Goal: Task Accomplishment & Management: Complete application form

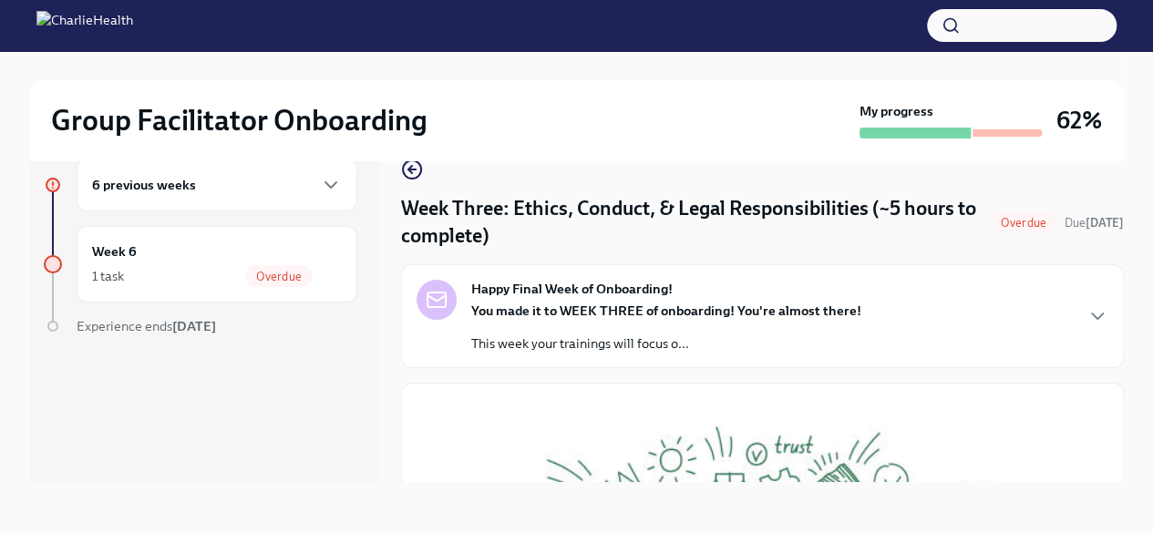
scroll to position [793, 0]
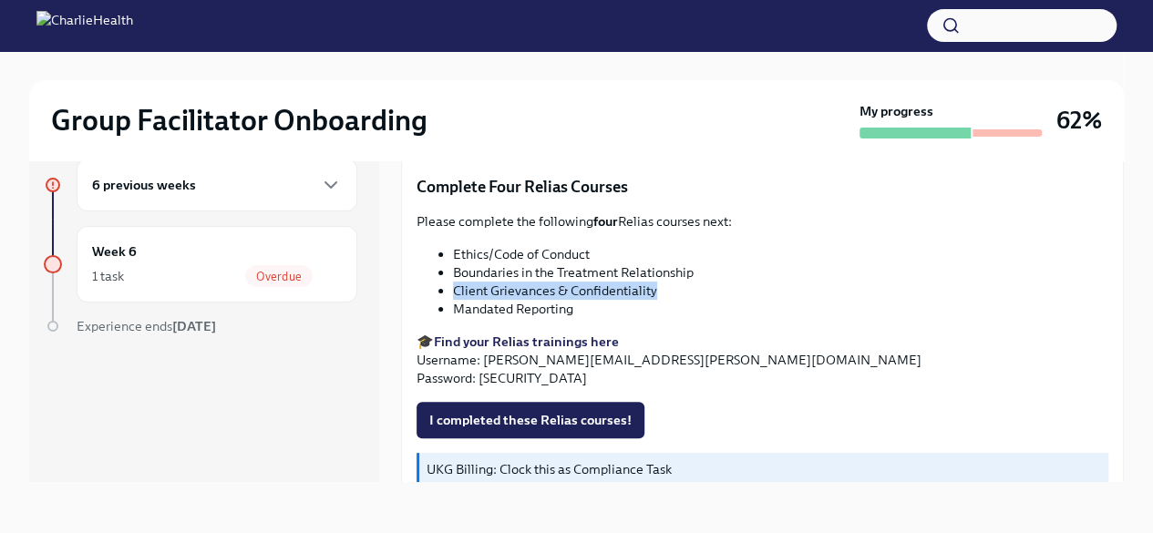
drag, startPoint x: 671, startPoint y: 278, endPoint x: 448, endPoint y: 280, distance: 222.3
click at [448, 280] on ul "Ethics/Code of Conduct Boundaries in the Treatment Relationship Client Grievanc…" at bounding box center [762, 281] width 692 height 73
copy li "Client Grievances & Confidentiality"
drag, startPoint x: 577, startPoint y: 299, endPoint x: 454, endPoint y: 296, distance: 123.0
click at [454, 300] on li "Mandated Reporting" at bounding box center [780, 309] width 655 height 18
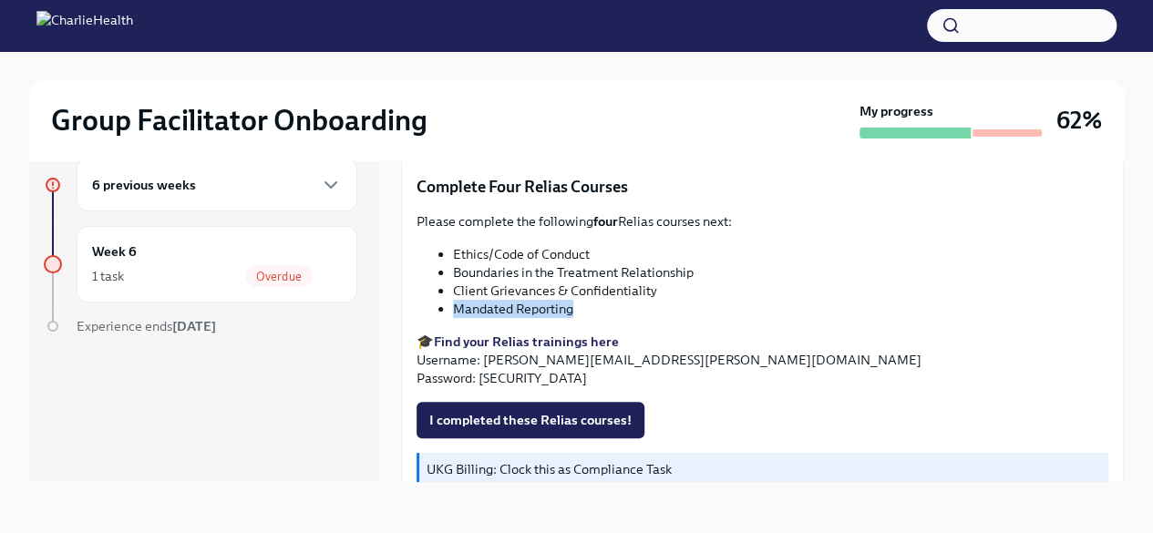
copy li "Mandated Reporting"
click at [583, 412] on span "I completed these Relias courses!" at bounding box center [530, 420] width 202 height 18
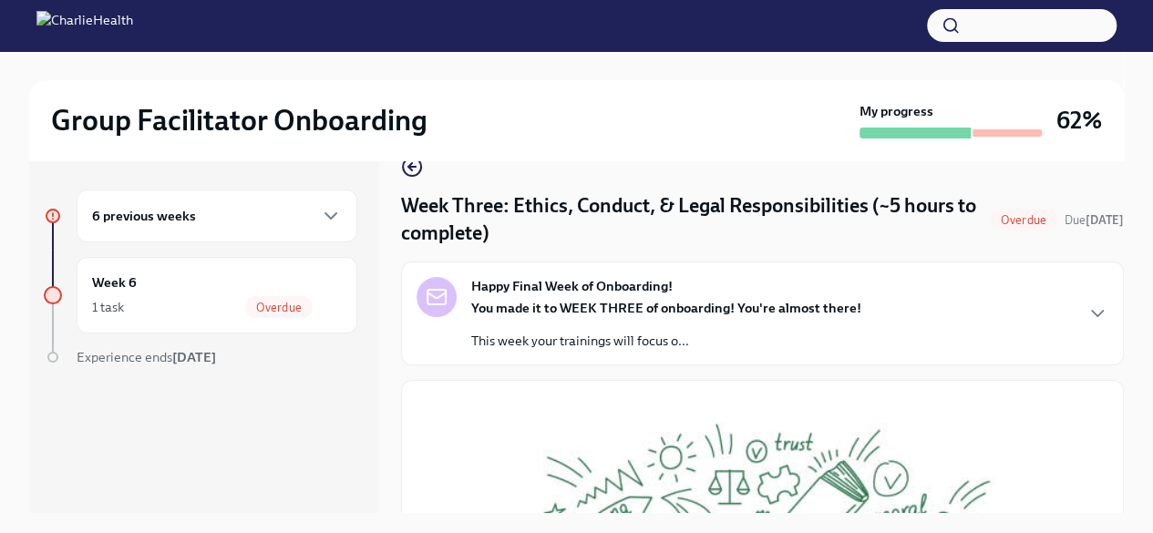
scroll to position [27, 0]
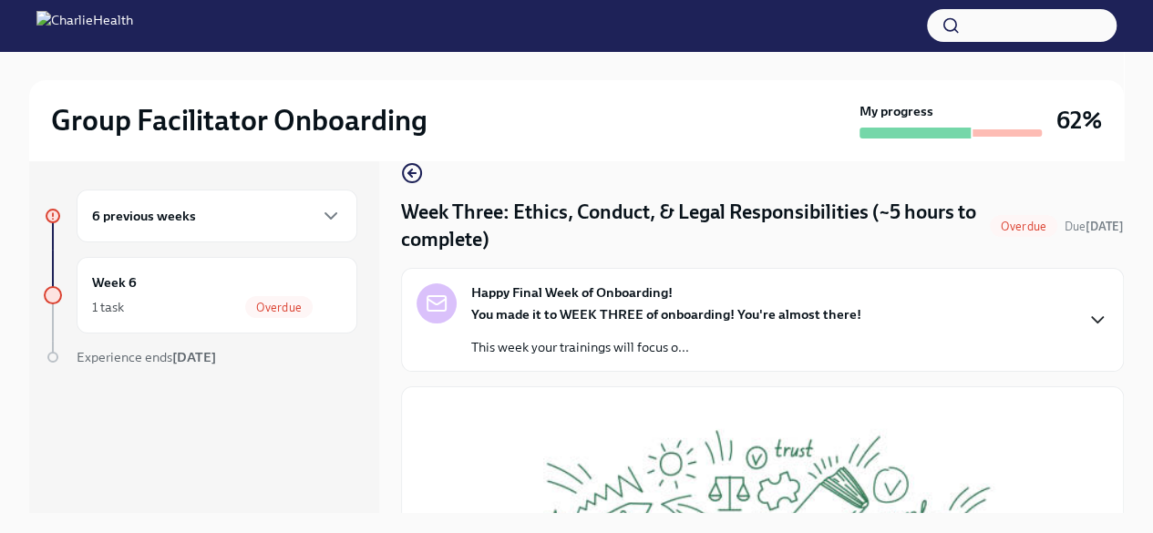
click at [1086, 315] on icon "button" at bounding box center [1097, 320] width 22 height 22
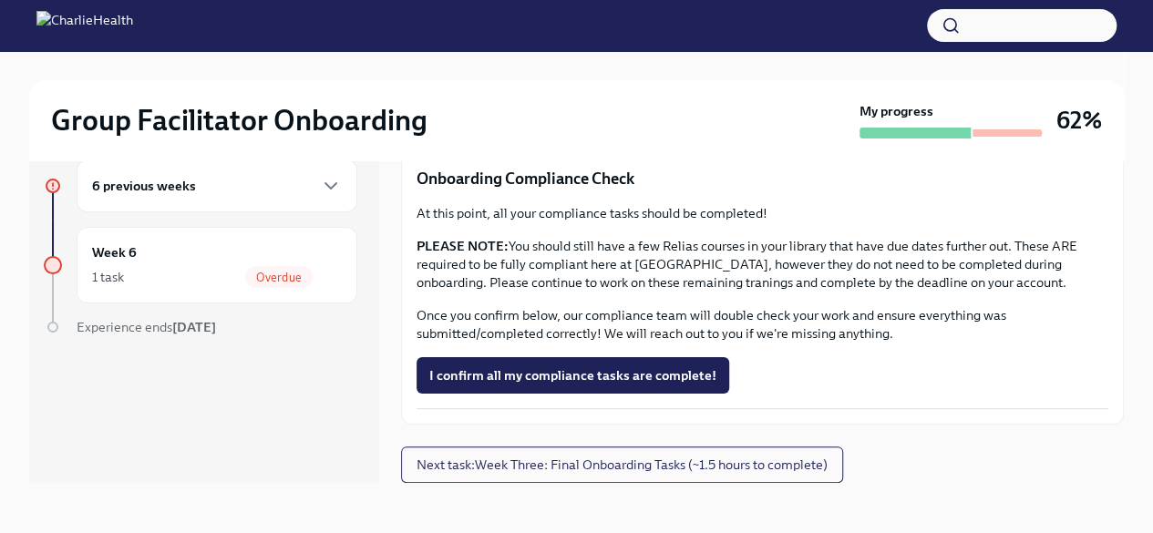
scroll to position [31, 0]
click at [651, 389] on button "I confirm all my compliance tasks are complete!" at bounding box center [572, 374] width 313 height 36
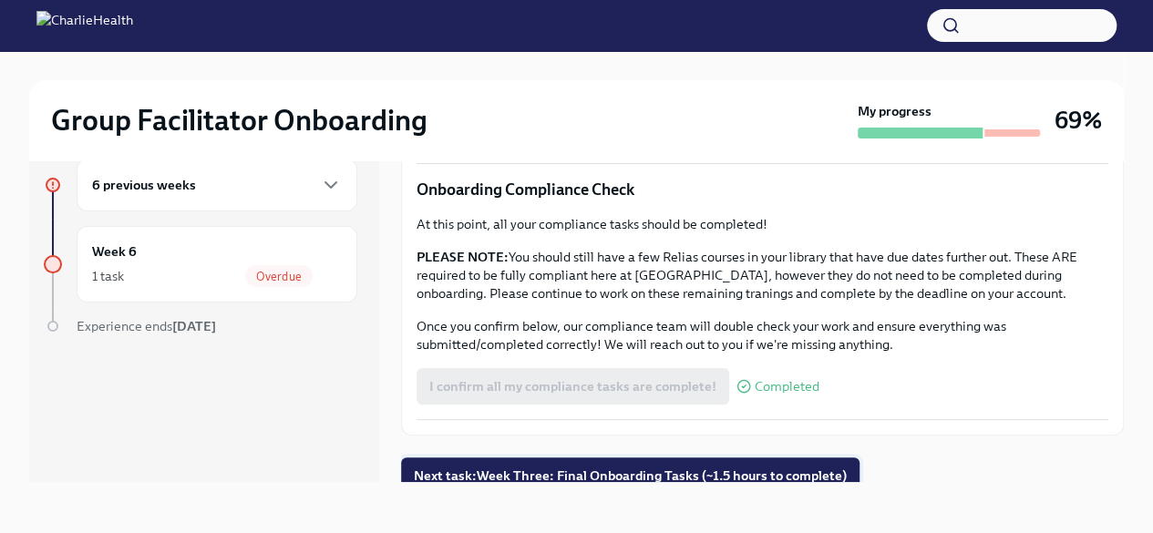
click at [774, 472] on span "Next task : Week Three: Final Onboarding Tasks (~1.5 hours to complete)" at bounding box center [630, 476] width 433 height 18
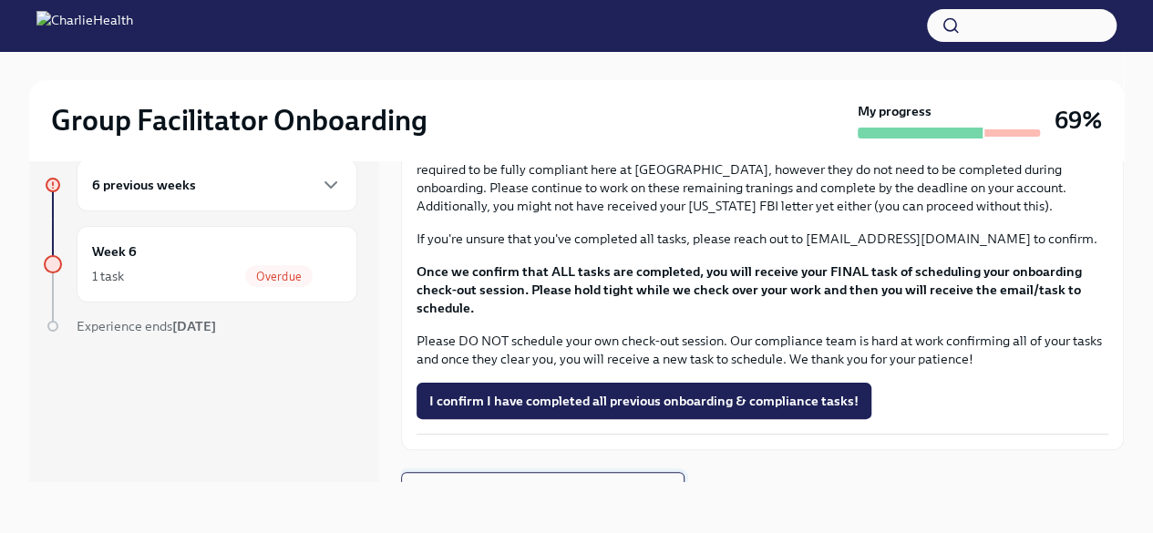
scroll to position [1540, 0]
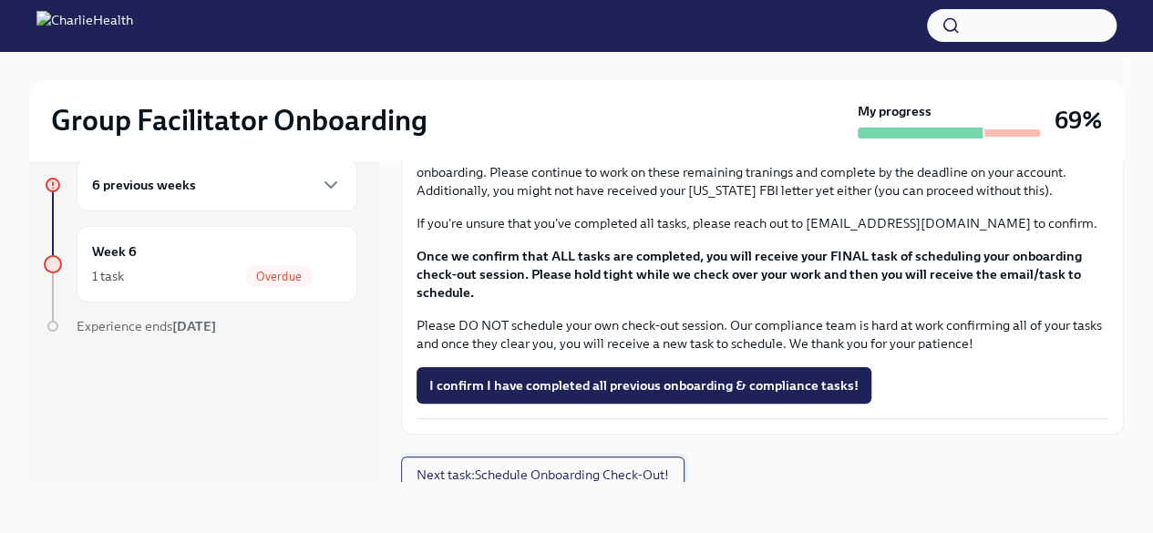
click at [652, 466] on span "Next task : Schedule Onboarding Check-Out!" at bounding box center [542, 475] width 252 height 18
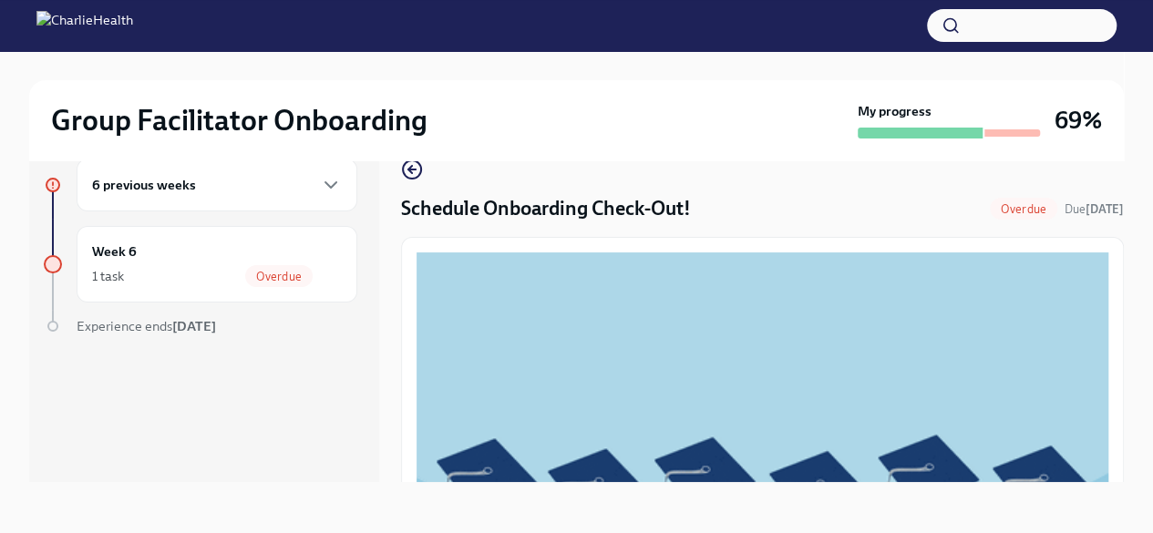
click at [1034, 428] on button "Zoom image" at bounding box center [762, 446] width 692 height 389
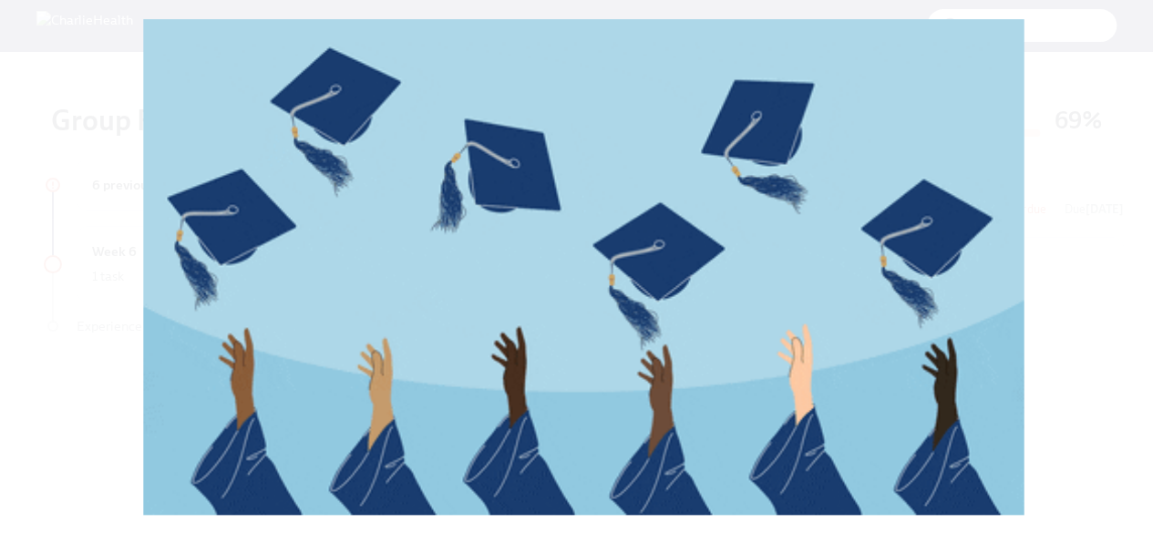
click at [1077, 272] on button "Unzoom image" at bounding box center [576, 266] width 1153 height 533
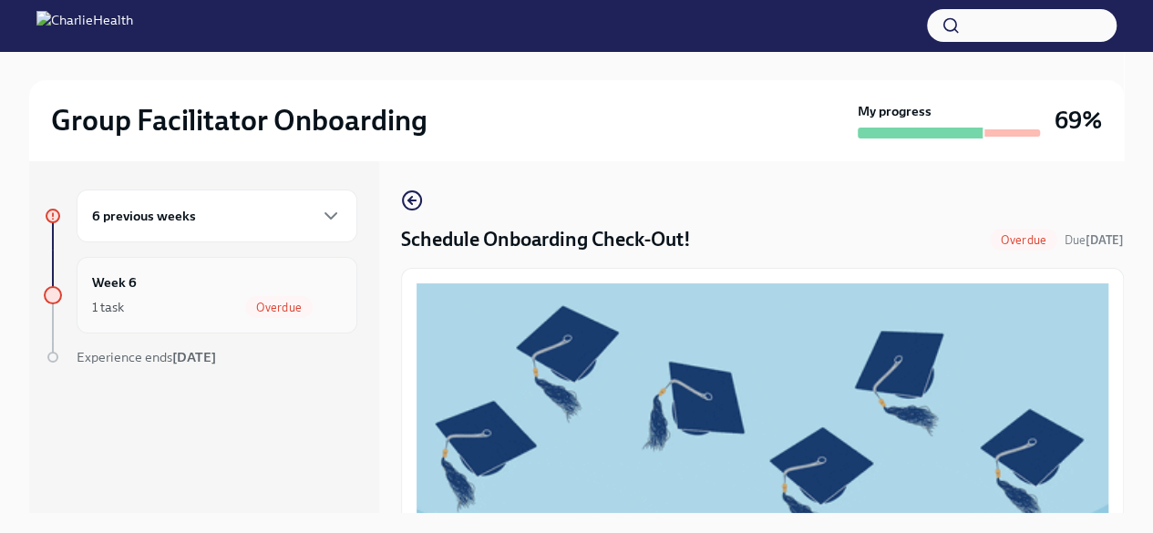
click at [128, 297] on div "1 task Overdue" at bounding box center [217, 307] width 250 height 22
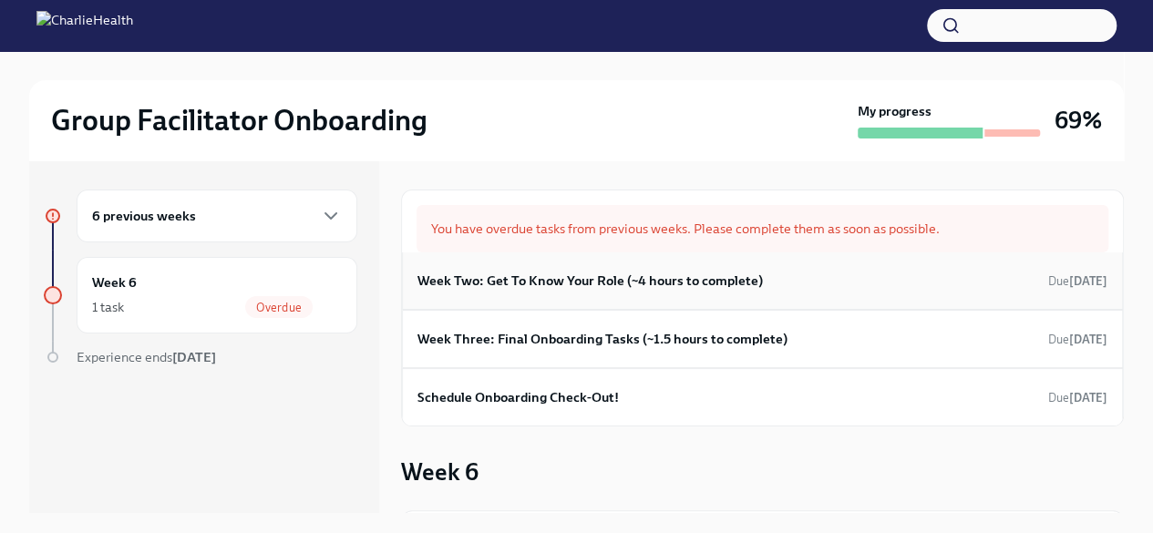
click at [584, 278] on h6 "Week Two: Get To Know Your Role (~4 hours to complete)" at bounding box center [589, 281] width 345 height 20
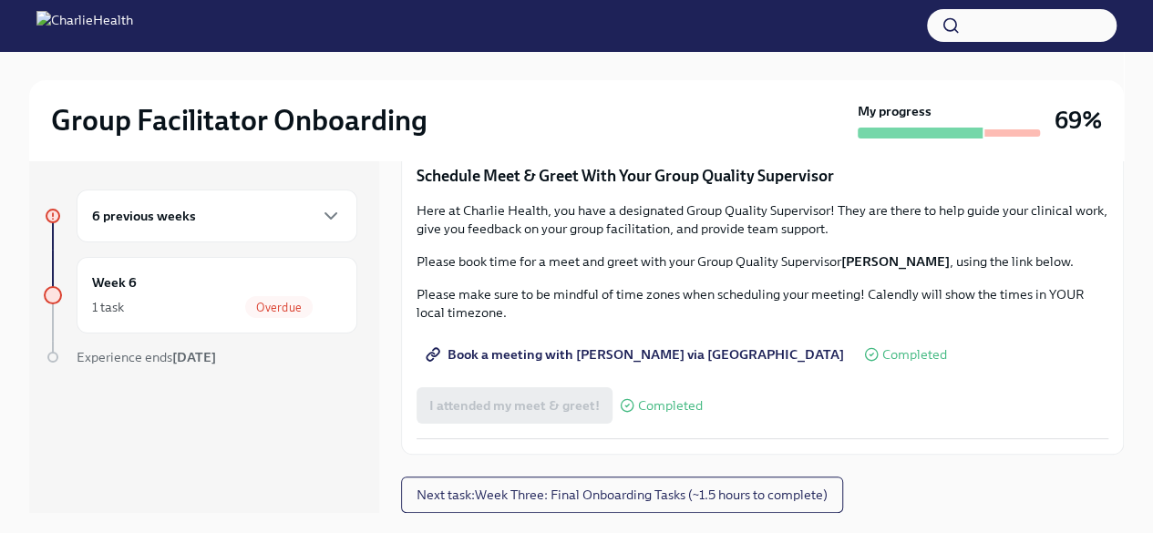
scroll to position [1441, 0]
click at [625, 75] on span "Complete this form to schedule your observations" at bounding box center [587, 65] width 317 height 18
click at [522, 24] on span "Group Observation Instructions" at bounding box center [534, 14] width 210 height 18
click at [639, 126] on span "I attended TWO group observation hours!" at bounding box center [553, 117] width 248 height 18
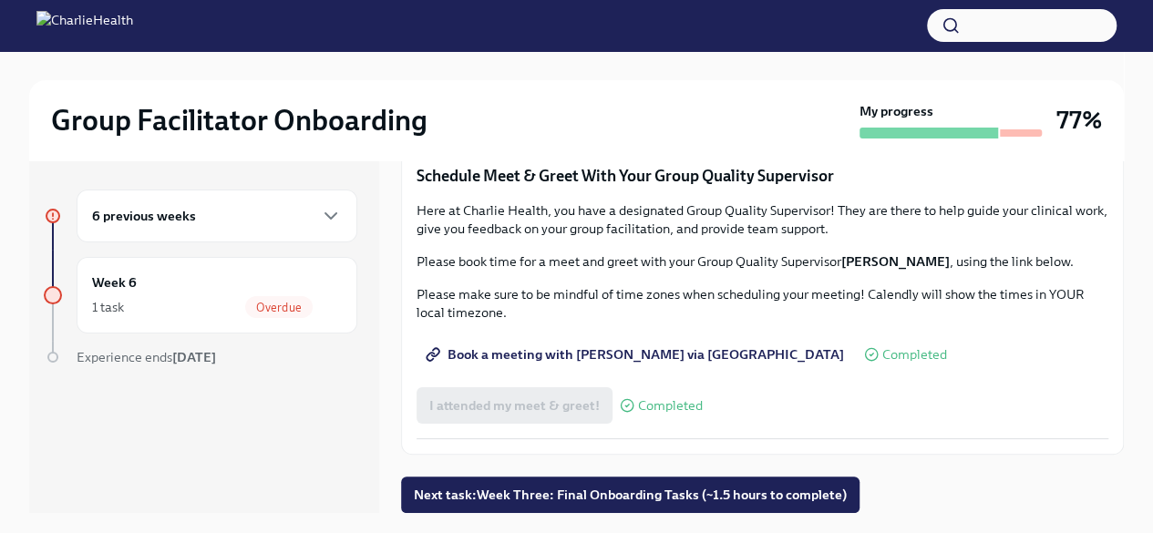
scroll to position [1790, 0]
click at [585, 488] on span "Next task : Week Three: Final Onboarding Tasks (~1.5 hours to complete)" at bounding box center [630, 495] width 433 height 18
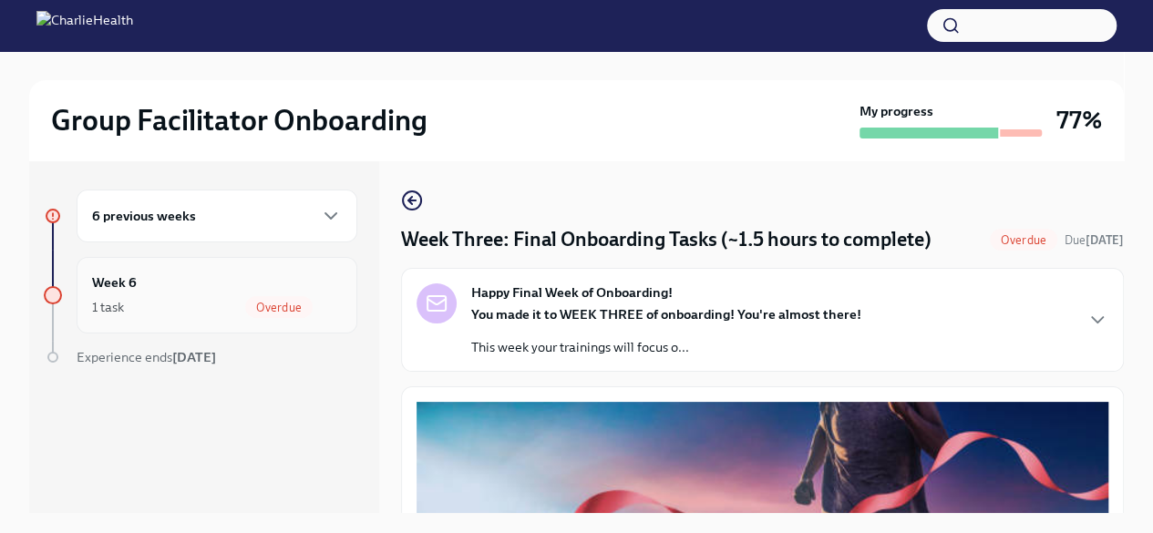
click at [294, 301] on span "Overdue" at bounding box center [278, 308] width 67 height 14
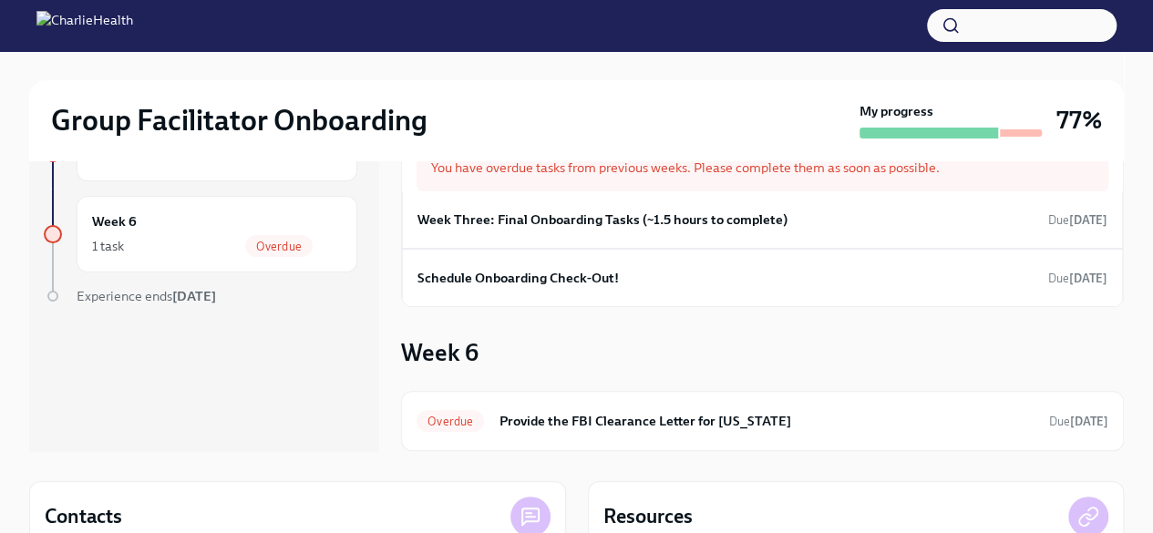
scroll to position [77, 0]
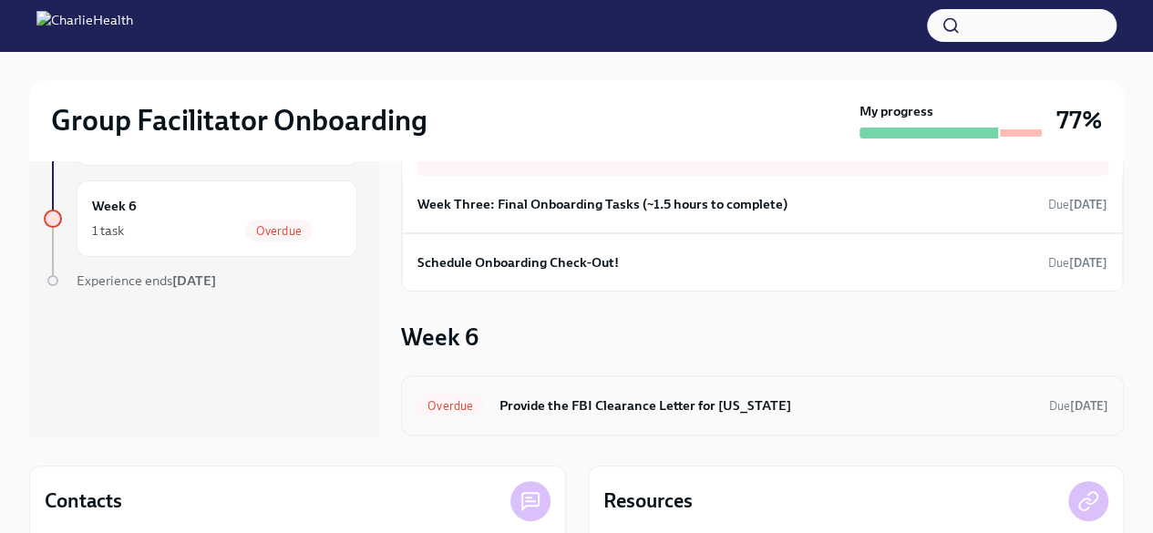
click at [448, 405] on span "Overdue" at bounding box center [449, 406] width 67 height 14
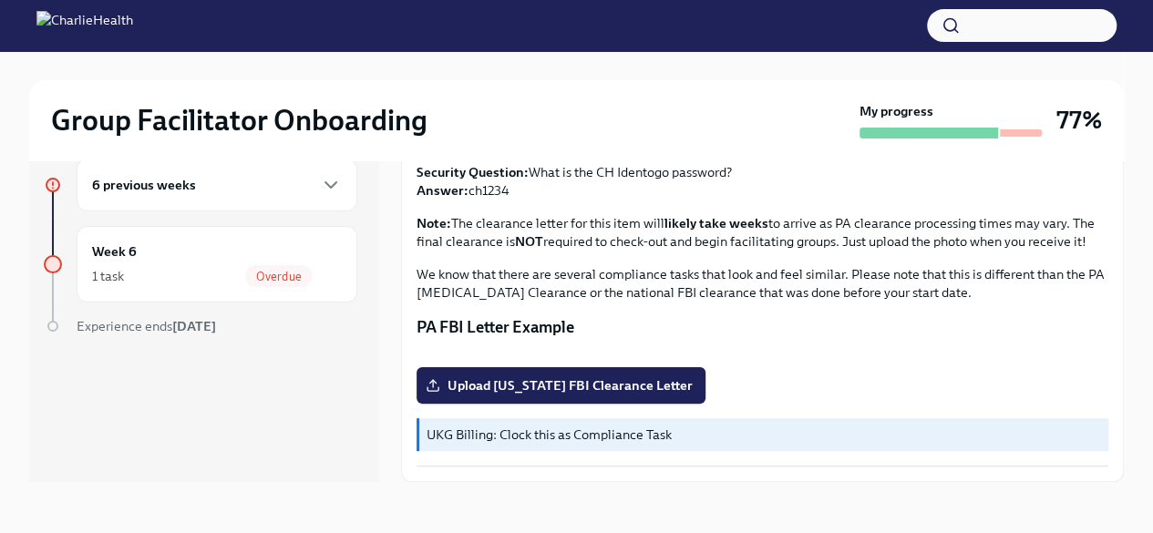
scroll to position [434, 0]
click at [561, 393] on span "Upload [US_STATE] FBI Clearance Letter" at bounding box center [560, 385] width 263 height 18
click at [0, 0] on input "Upload [US_STATE] FBI Clearance Letter" at bounding box center [0, 0] width 0 height 0
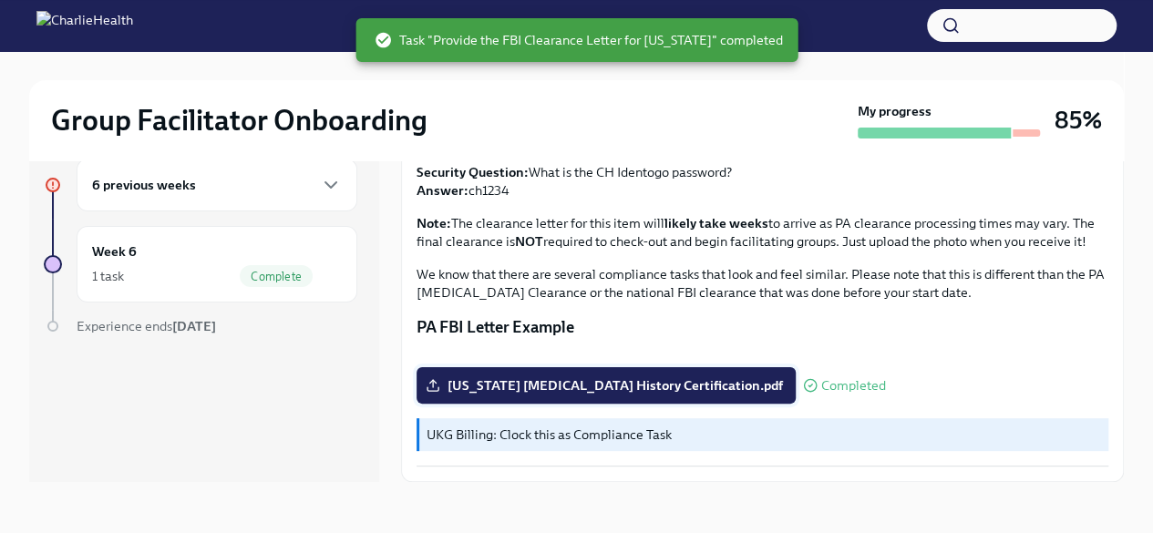
click at [590, 385] on span "[US_STATE] [MEDICAL_DATA] History Certification.pdf" at bounding box center [606, 385] width 354 height 18
click at [0, 0] on input "[US_STATE] [MEDICAL_DATA] History Certification.pdf" at bounding box center [0, 0] width 0 height 0
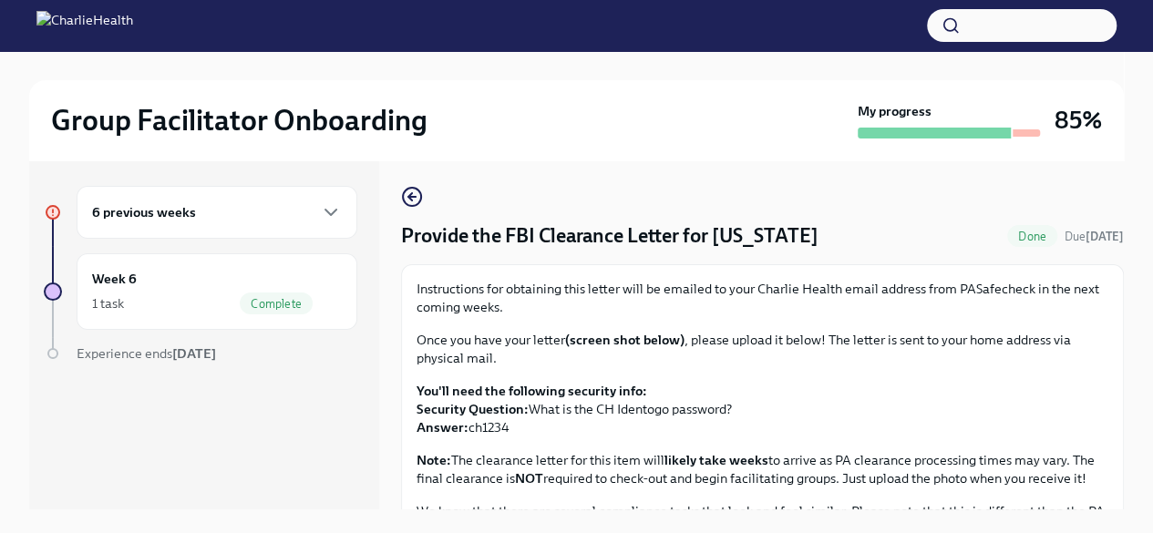
scroll to position [0, 0]
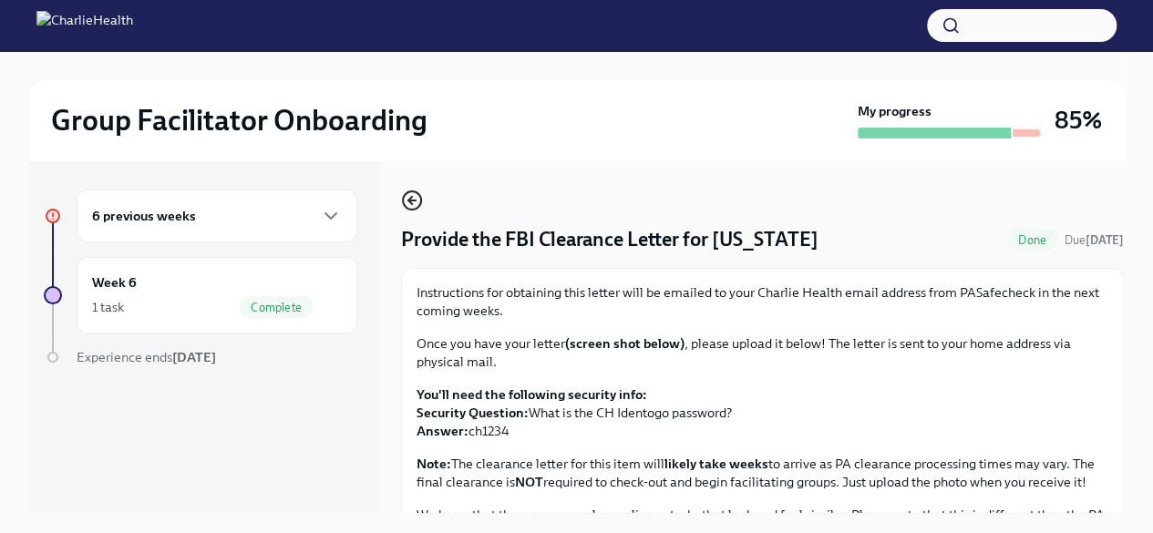
click at [412, 203] on icon "button" at bounding box center [410, 200] width 4 height 7
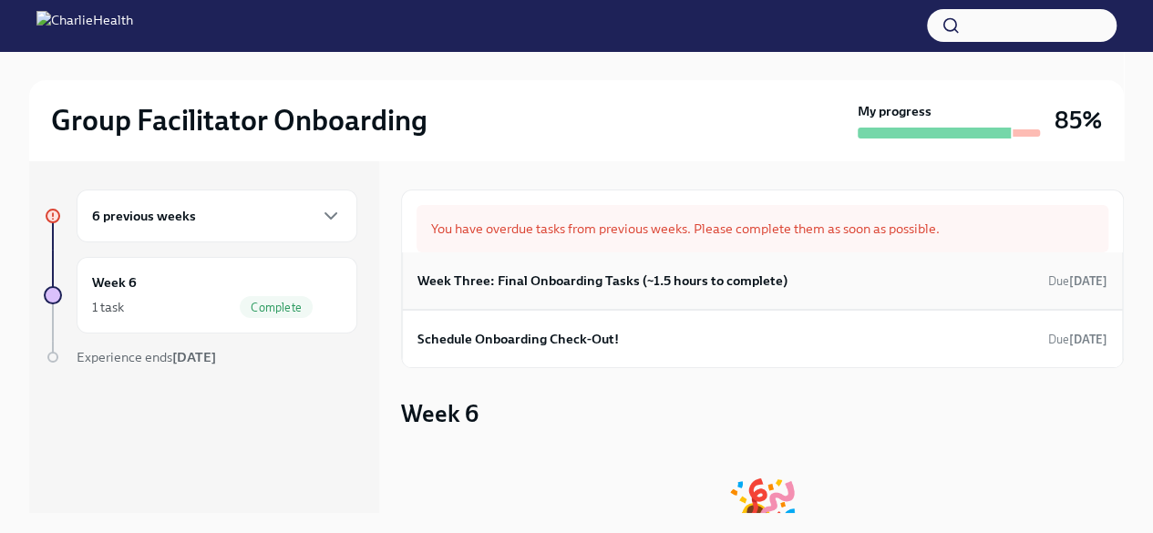
click at [597, 290] on h6 "Week Three: Final Onboarding Tasks (~1.5 hours to complete)" at bounding box center [602, 281] width 370 height 20
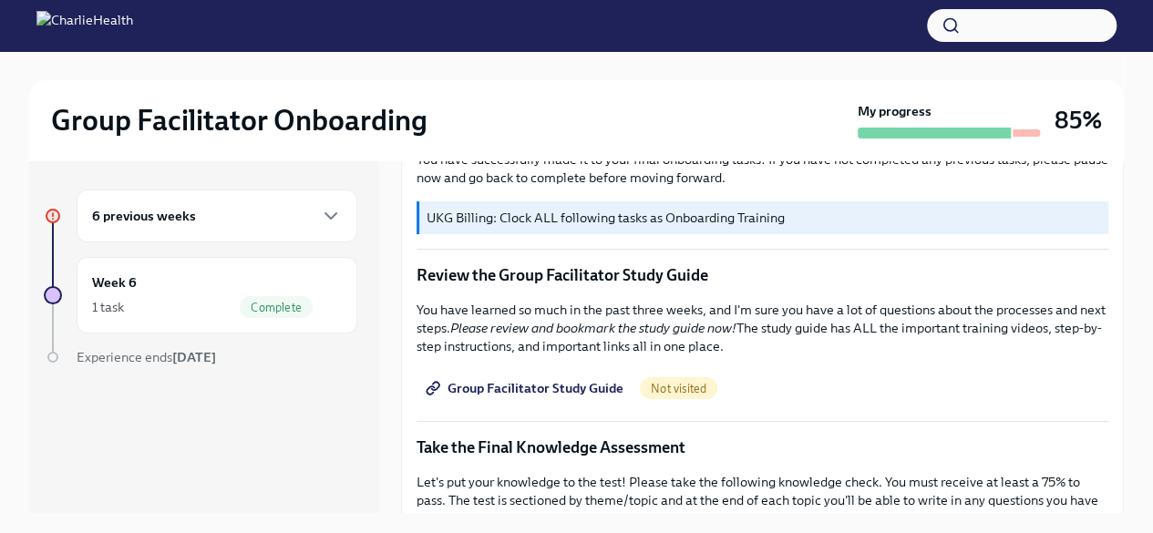
scroll to position [731, 0]
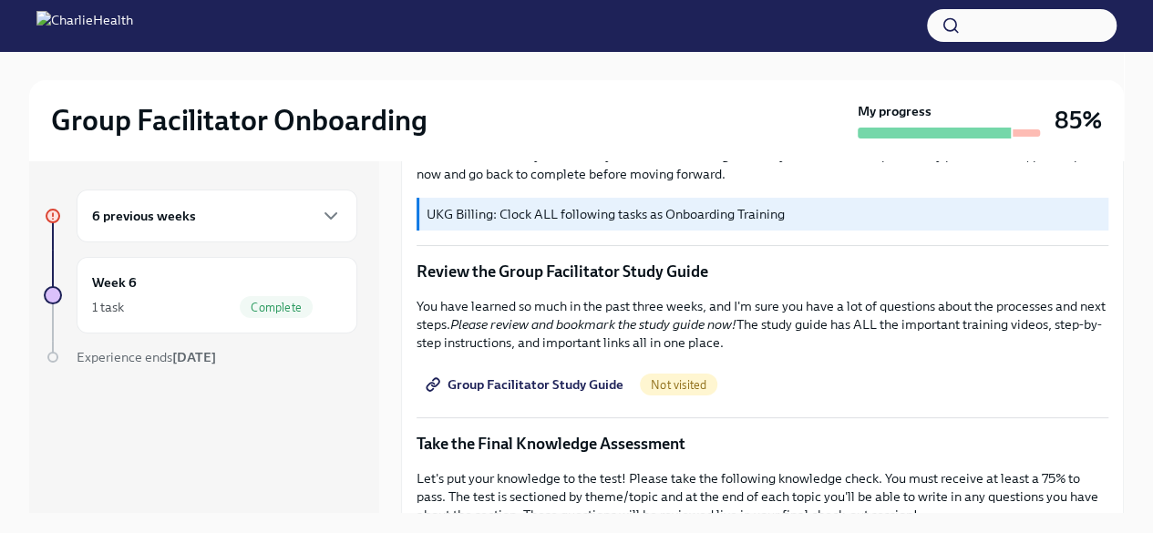
click at [541, 375] on span "Group Facilitator Study Guide" at bounding box center [526, 384] width 194 height 18
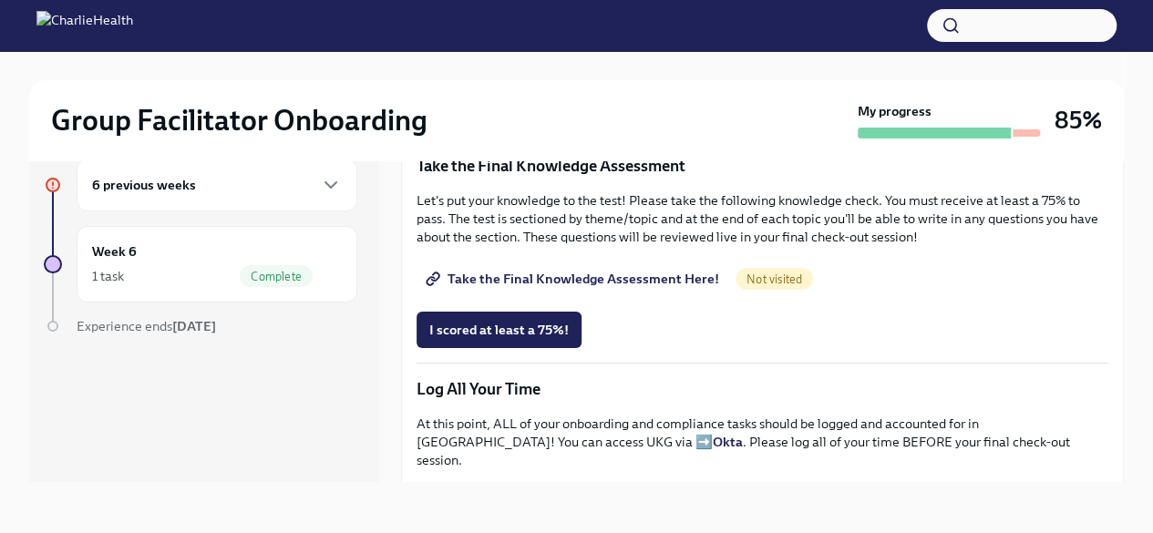
scroll to position [920, 0]
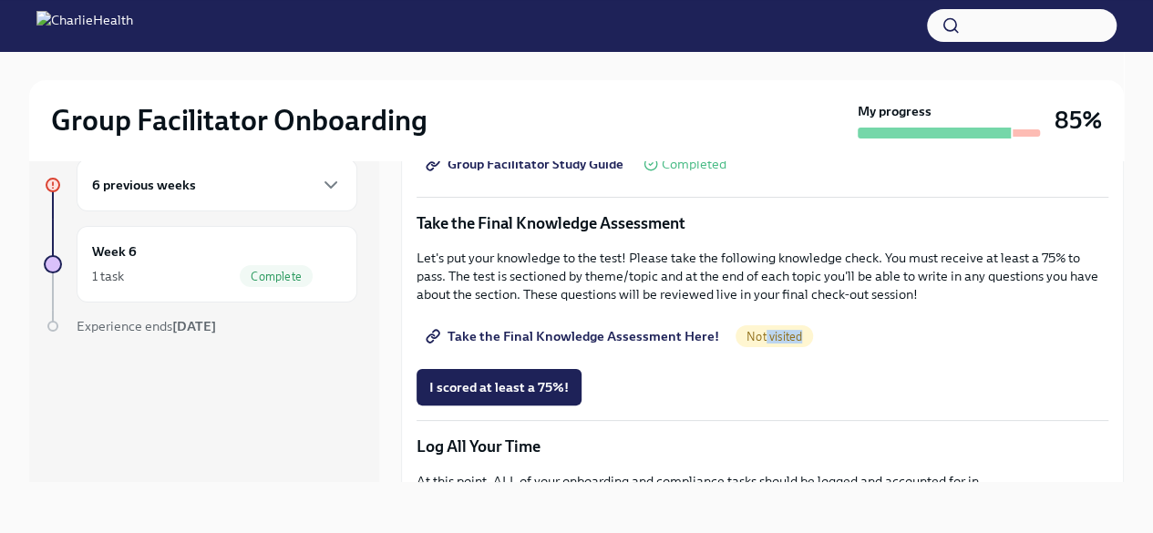
drag, startPoint x: 758, startPoint y: 345, endPoint x: 805, endPoint y: 353, distance: 47.9
click at [805, 353] on div "You have successfully made it to your final onboarding tasks! If you have not c…" at bounding box center [762, 245] width 692 height 1588
click at [743, 330] on span "Not visited" at bounding box center [773, 337] width 77 height 14
click at [761, 330] on span "Not visited" at bounding box center [773, 337] width 77 height 14
click at [638, 327] on span "Take the Final Knowledge Assessment Here!" at bounding box center [574, 336] width 290 height 18
